Goal: Transaction & Acquisition: Purchase product/service

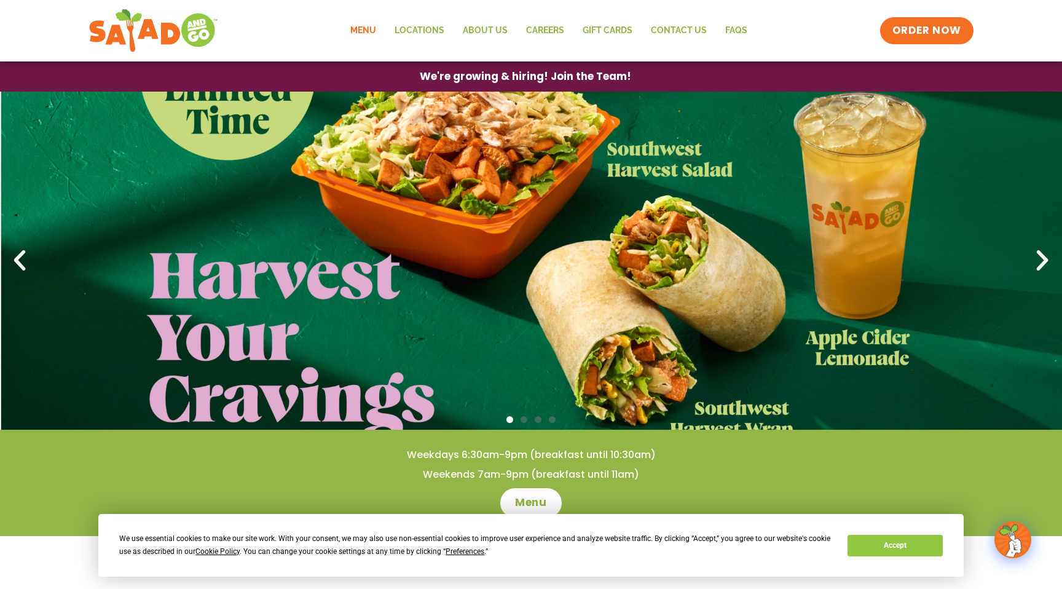
click at [366, 31] on link "Menu" at bounding box center [363, 31] width 44 height 28
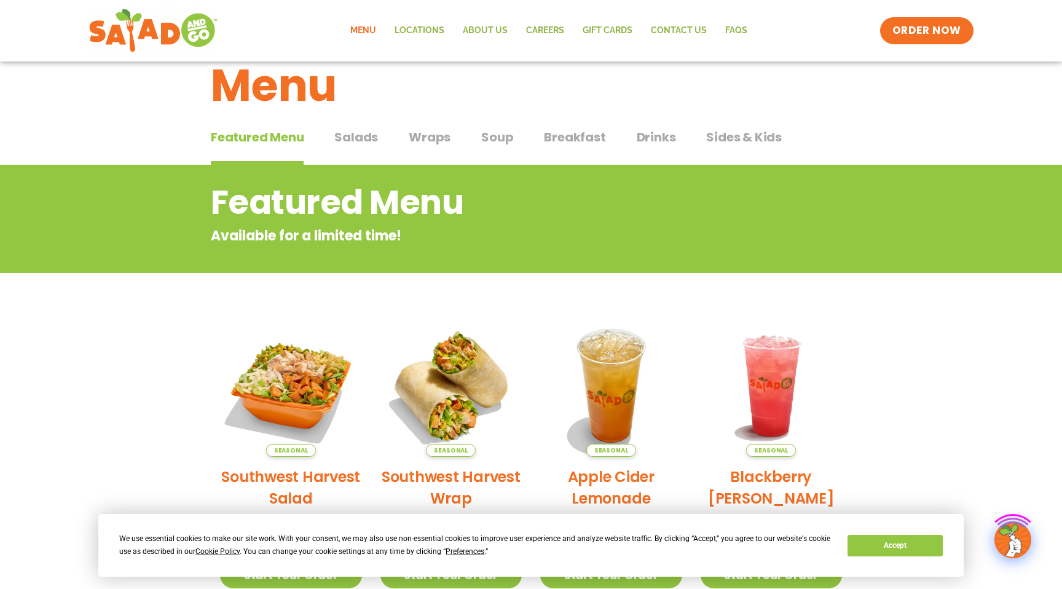
scroll to position [35, 0]
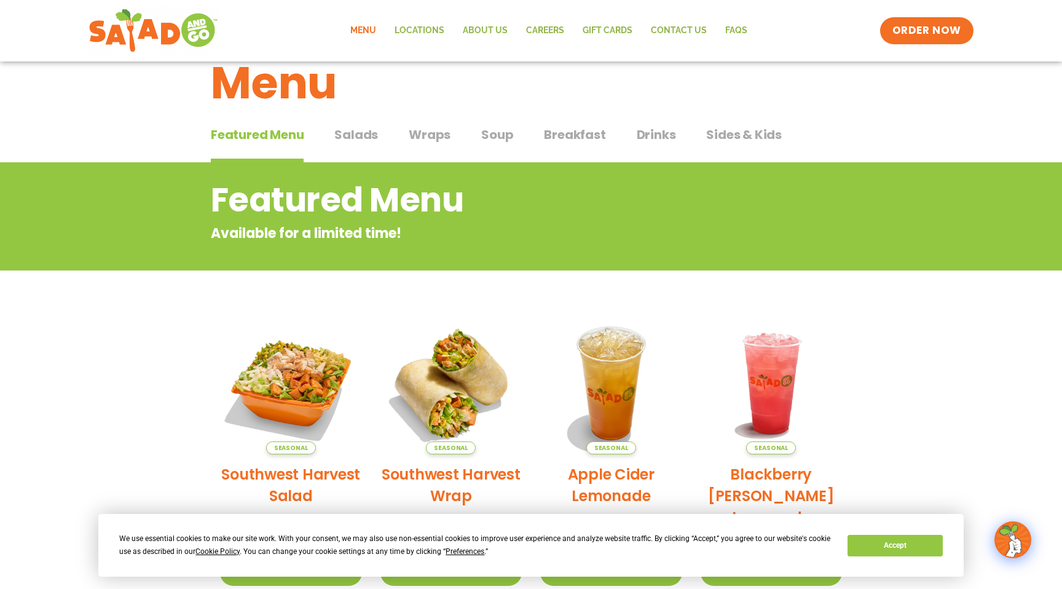
click at [361, 138] on span "Salads" at bounding box center [356, 134] width 44 height 18
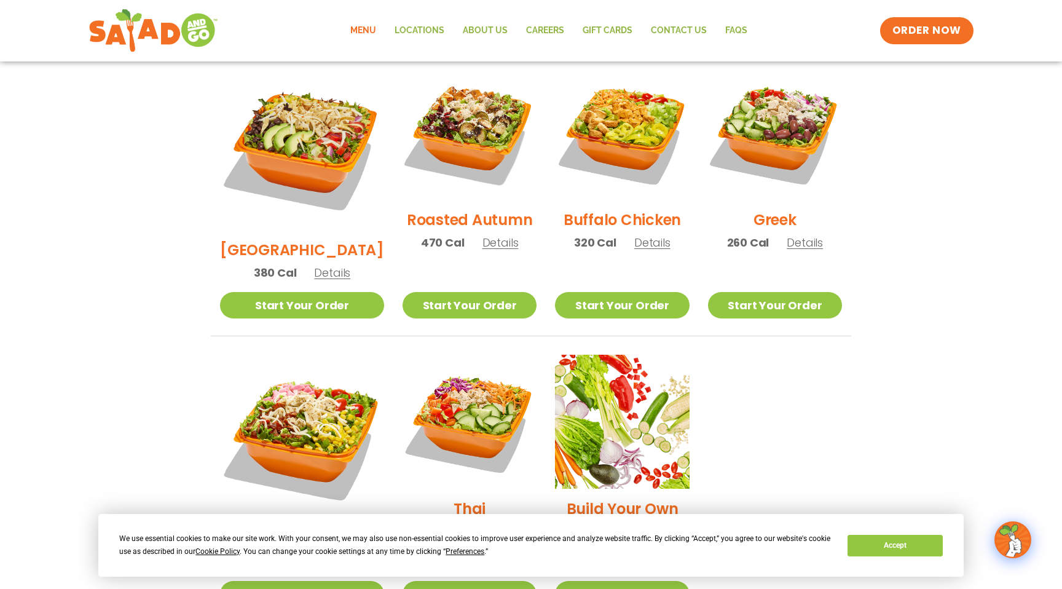
scroll to position [652, 0]
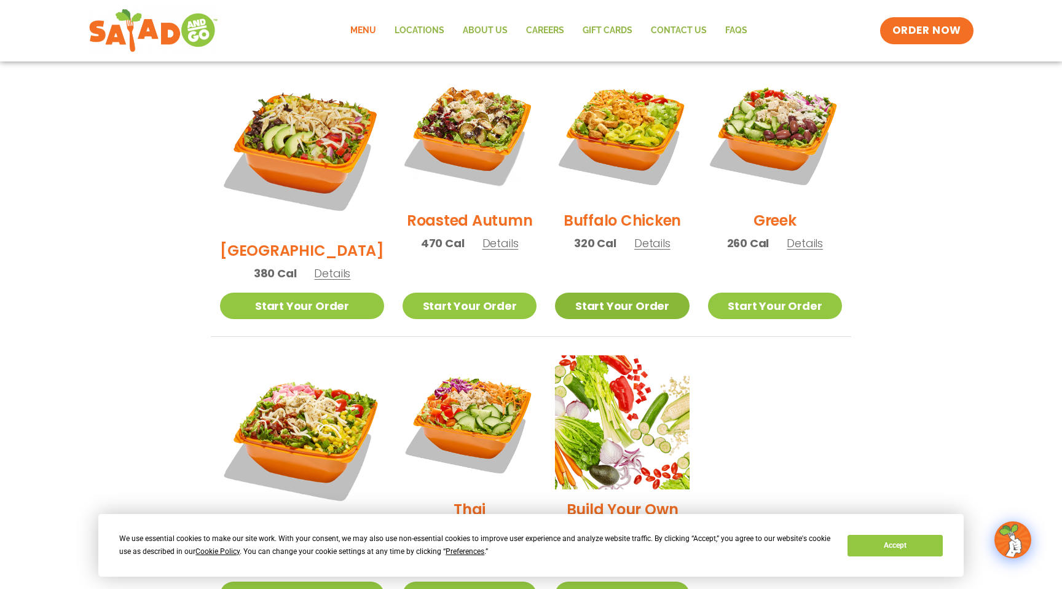
click at [666, 293] on link "Start Your Order" at bounding box center [622, 306] width 134 height 26
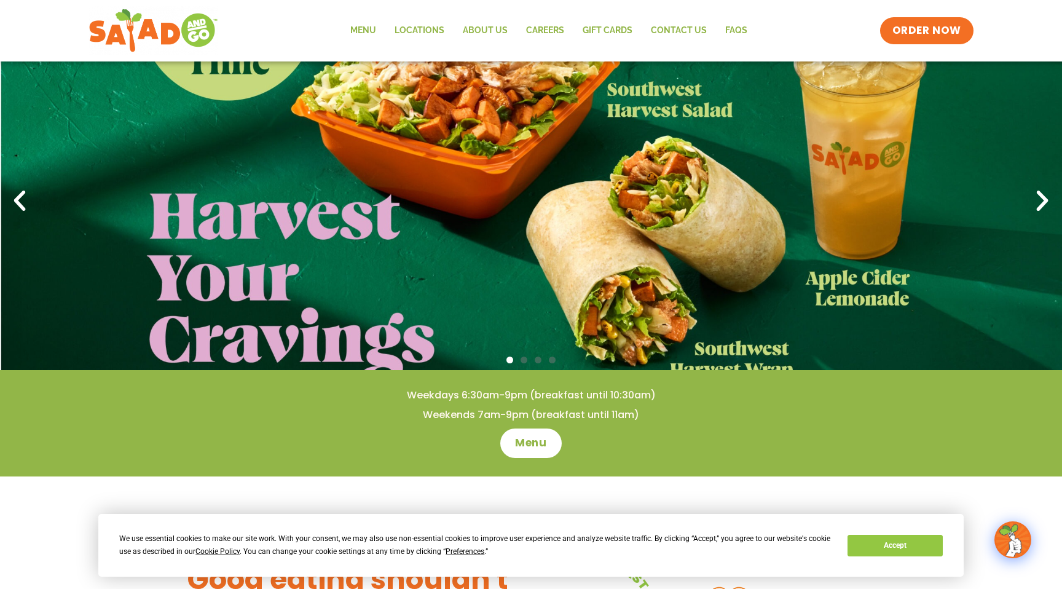
scroll to position [61, 0]
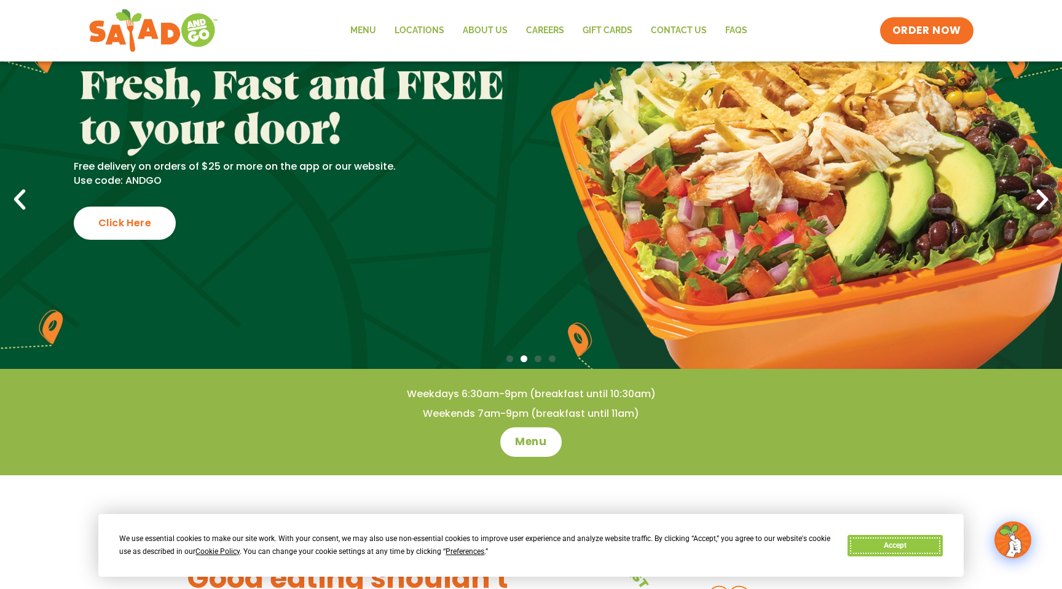
click at [884, 545] on button "Accept" at bounding box center [894, 546] width 95 height 22
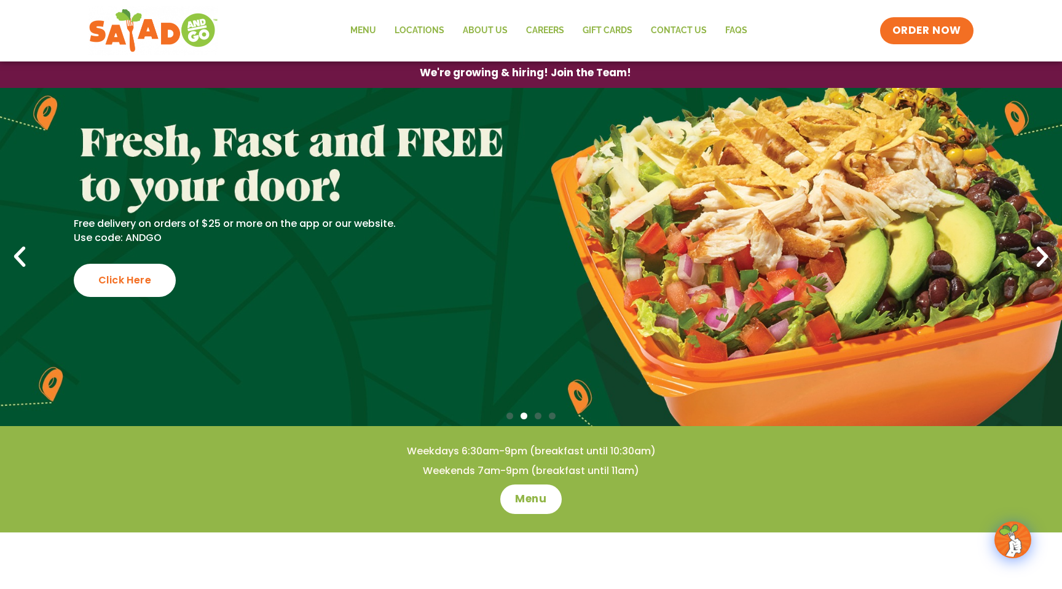
scroll to position [8, 0]
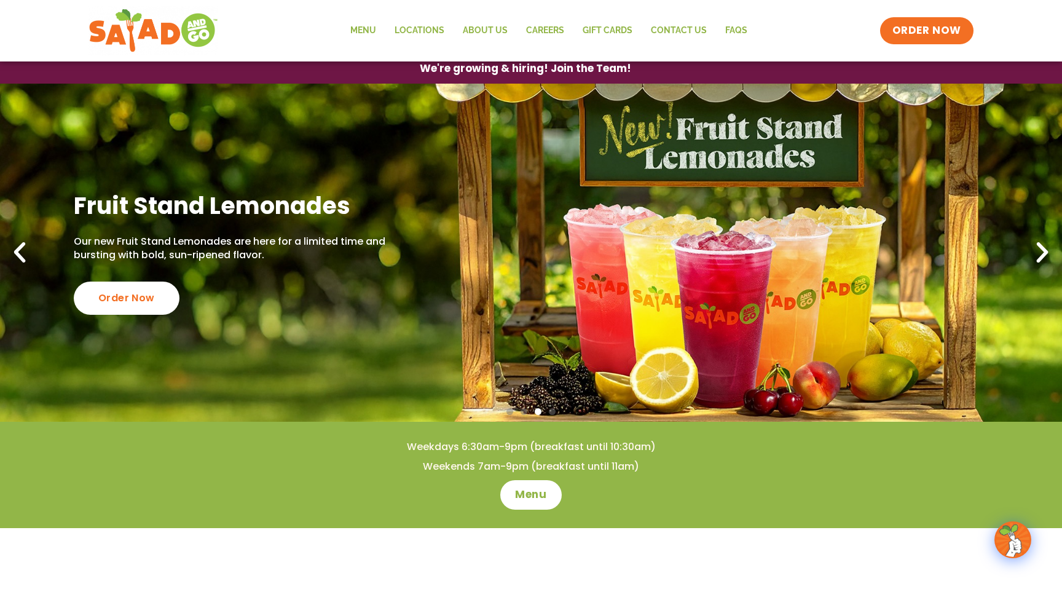
click at [26, 246] on icon "Previous slide" at bounding box center [19, 252] width 27 height 27
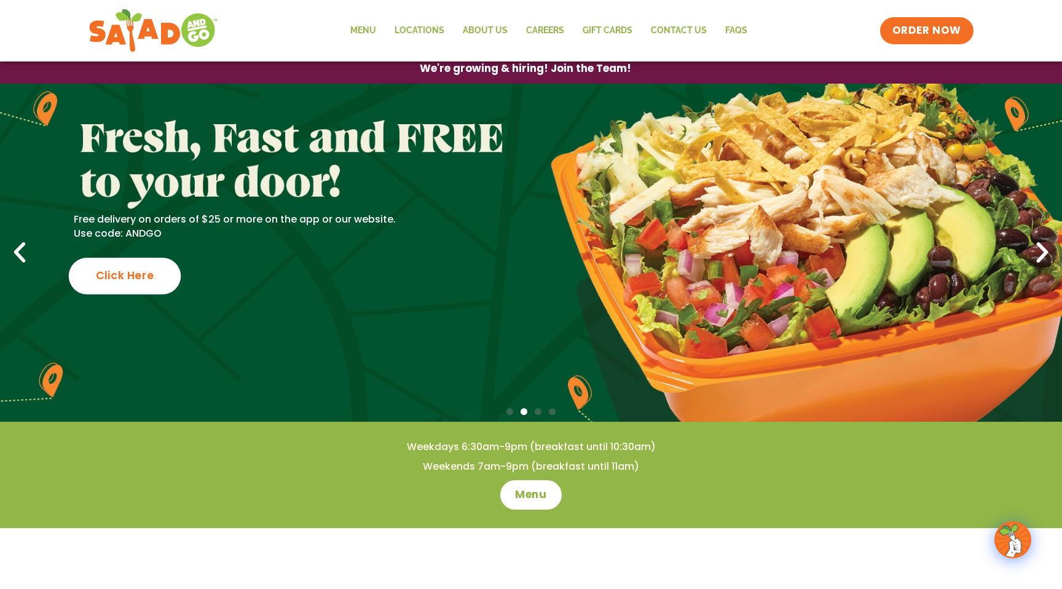
click at [116, 275] on div "Click Here" at bounding box center [125, 275] width 112 height 36
